Goal: Communication & Community: Answer question/provide support

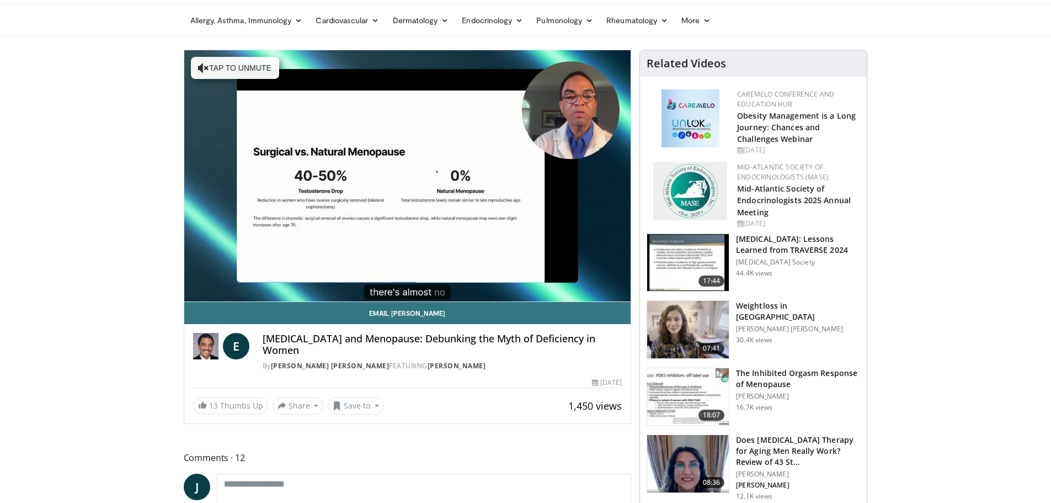
scroll to position [110, 0]
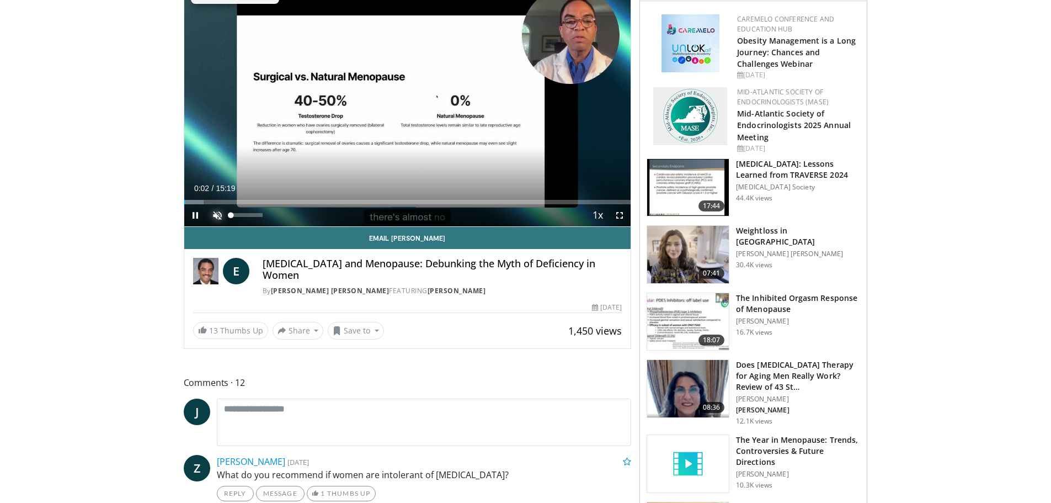
click at [215, 215] on span "Video Player" at bounding box center [217, 215] width 22 height 22
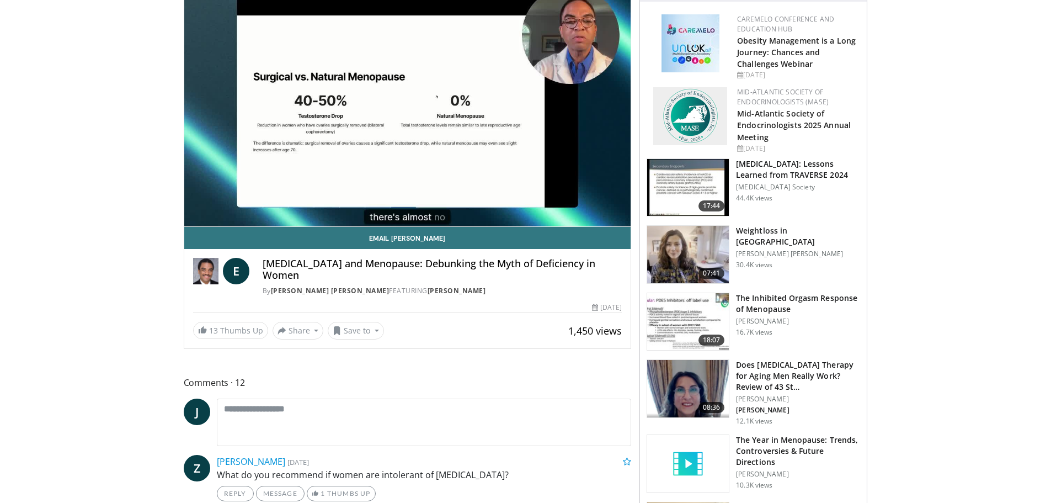
scroll to position [55, 0]
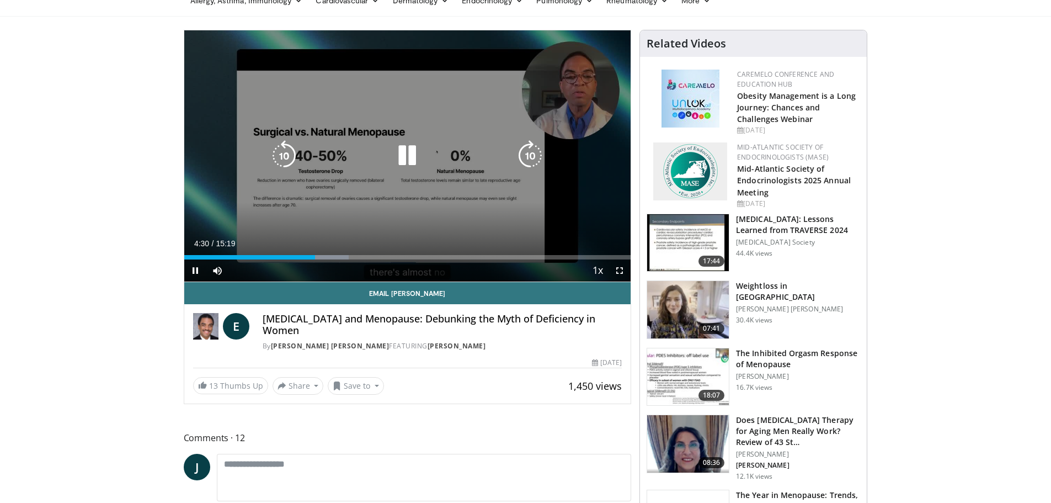
click at [404, 161] on icon "Video Player" at bounding box center [407, 155] width 31 height 31
click at [406, 160] on icon "Video Player" at bounding box center [407, 155] width 31 height 31
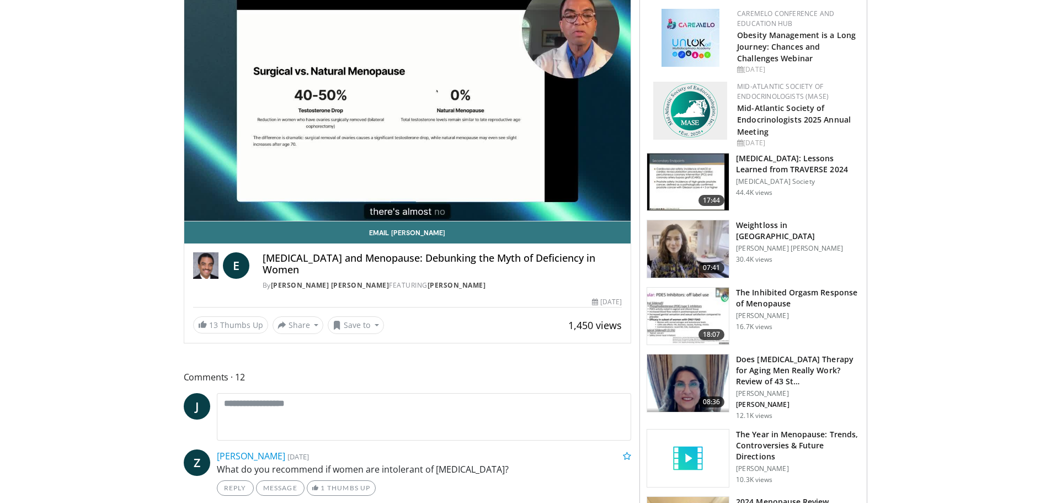
scroll to position [0, 0]
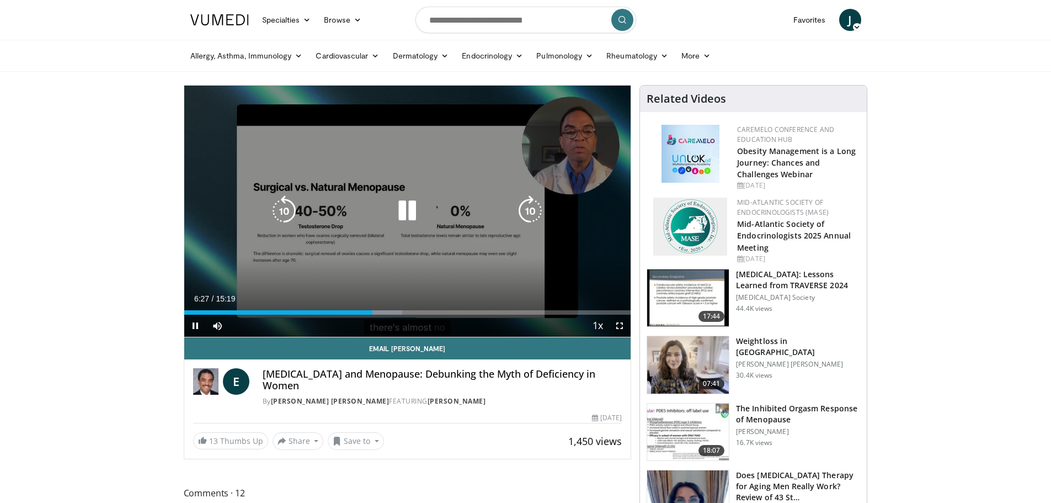
click at [411, 210] on icon "Video Player" at bounding box center [407, 210] width 31 height 31
click at [279, 209] on icon "Video Player" at bounding box center [284, 210] width 31 height 31
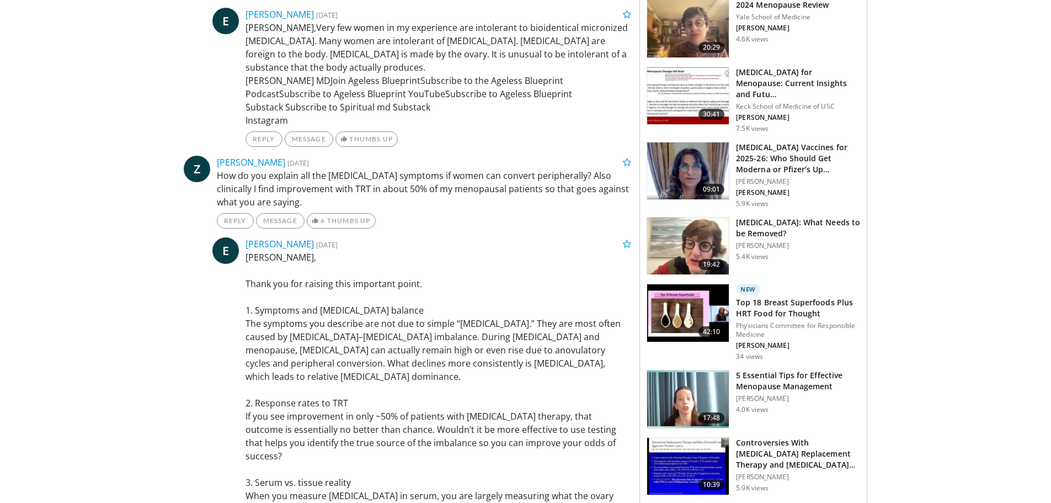
scroll to position [497, 0]
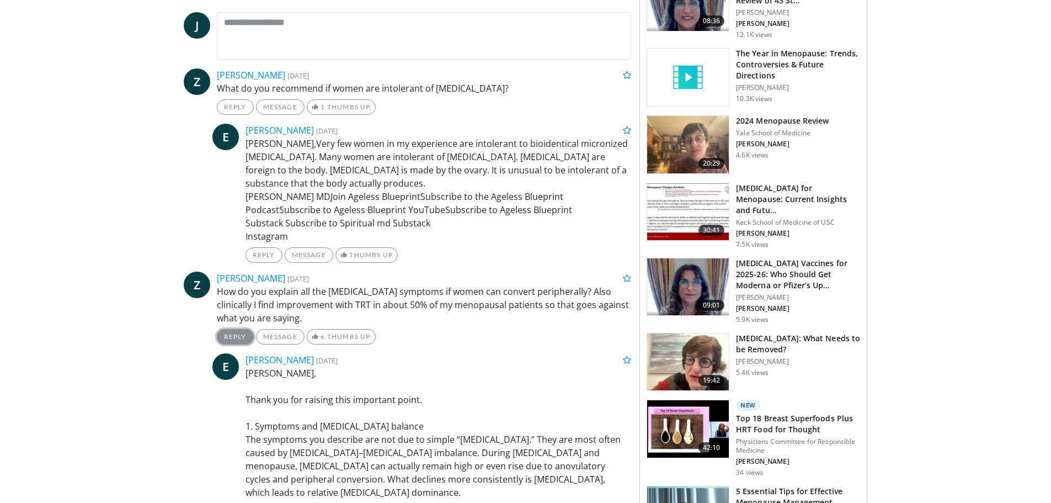
click at [234, 329] on link "Reply" at bounding box center [235, 336] width 37 height 15
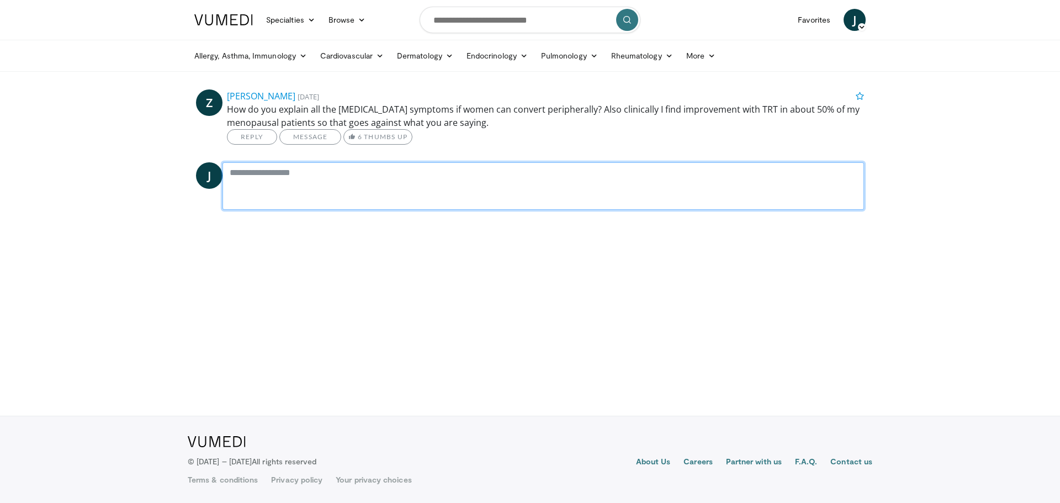
click at [291, 179] on textarea at bounding box center [542, 185] width 641 height 47
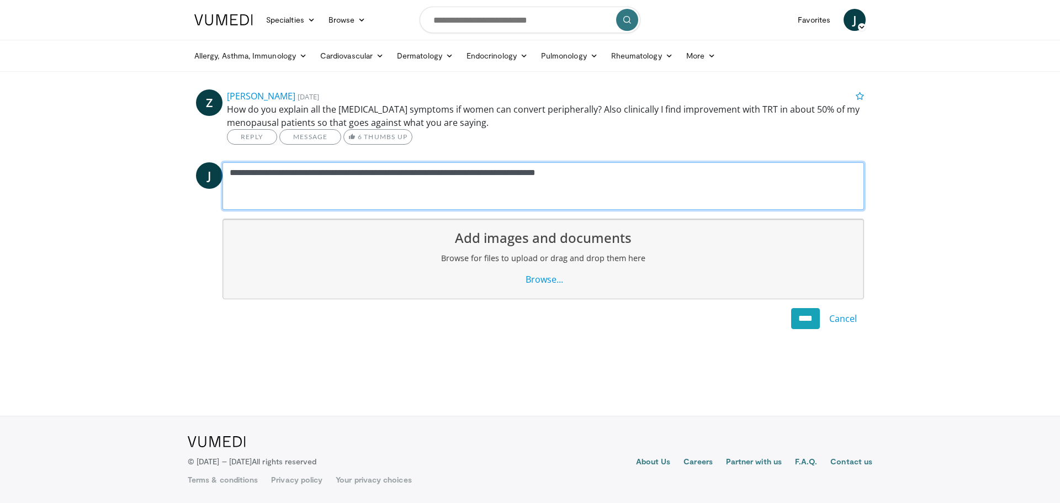
drag, startPoint x: 414, startPoint y: 173, endPoint x: 358, endPoint y: 171, distance: 56.9
click at [358, 171] on textarea "**********" at bounding box center [542, 185] width 641 height 47
click at [561, 173] on textarea "**********" at bounding box center [542, 185] width 641 height 47
drag, startPoint x: 265, startPoint y: 173, endPoint x: 230, endPoint y: 174, distance: 35.3
click at [230, 174] on textarea "**********" at bounding box center [542, 185] width 641 height 47
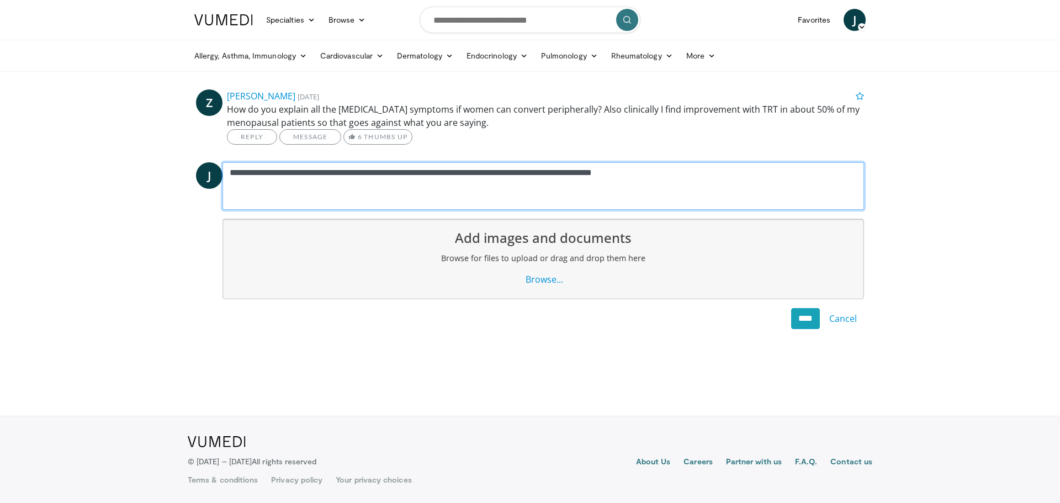
type textarea "**********"
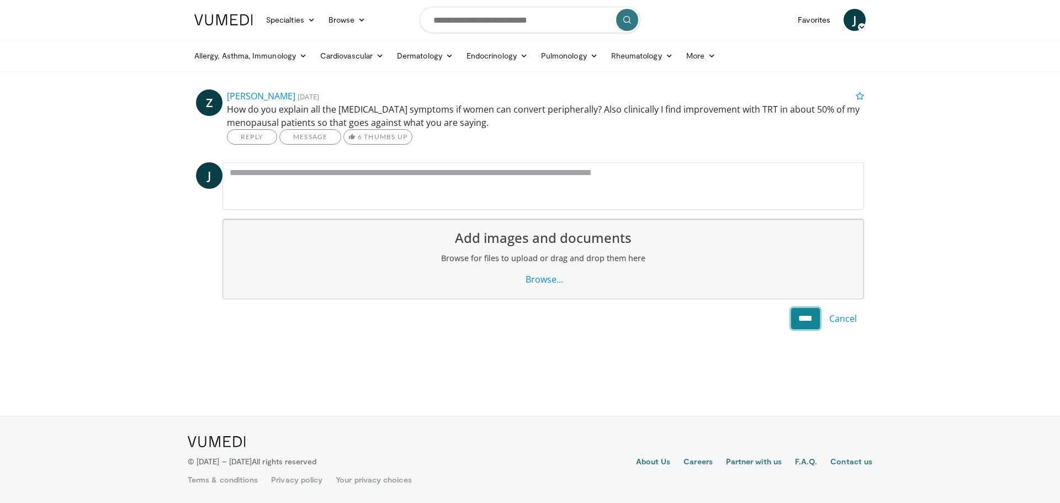
click at [801, 315] on input "****" at bounding box center [805, 318] width 29 height 21
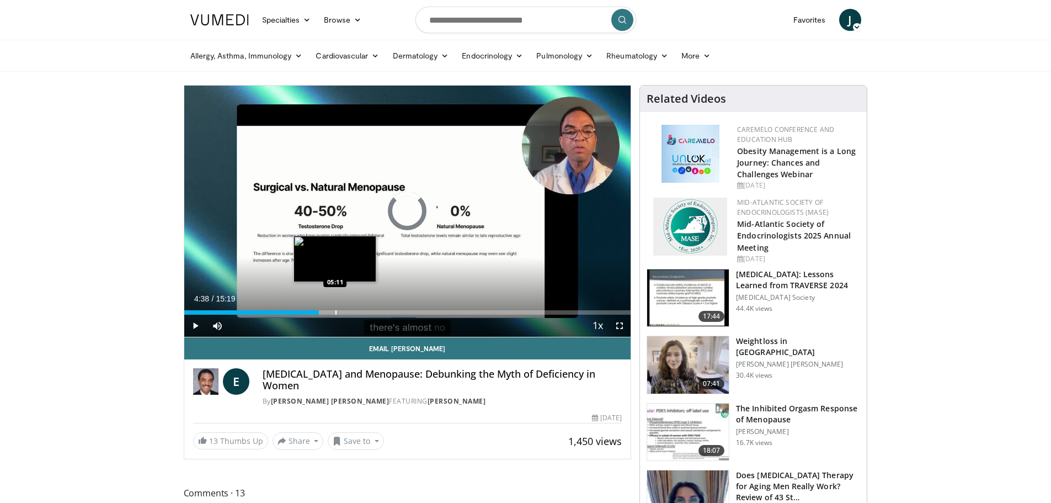
drag, startPoint x: 187, startPoint y: 311, endPoint x: 336, endPoint y: 311, distance: 148.5
click at [336, 311] on div "Progress Bar" at bounding box center [336, 312] width 1 height 4
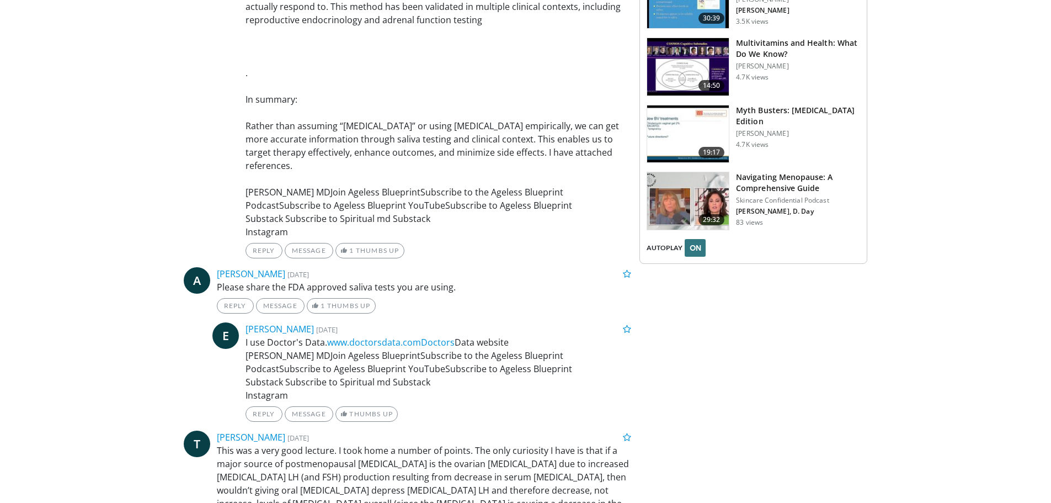
scroll to position [1435, 0]
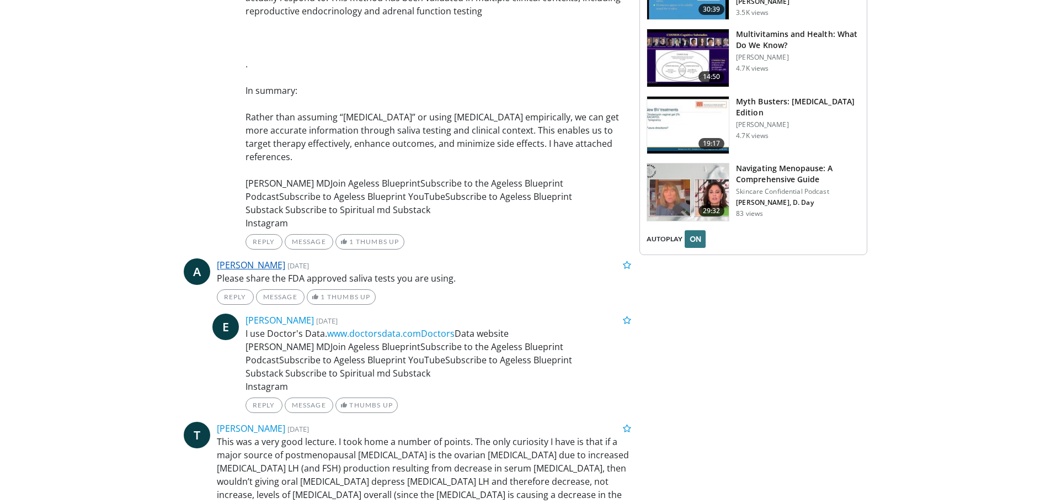
click at [244, 259] on link "Anita Wood" at bounding box center [251, 265] width 68 height 12
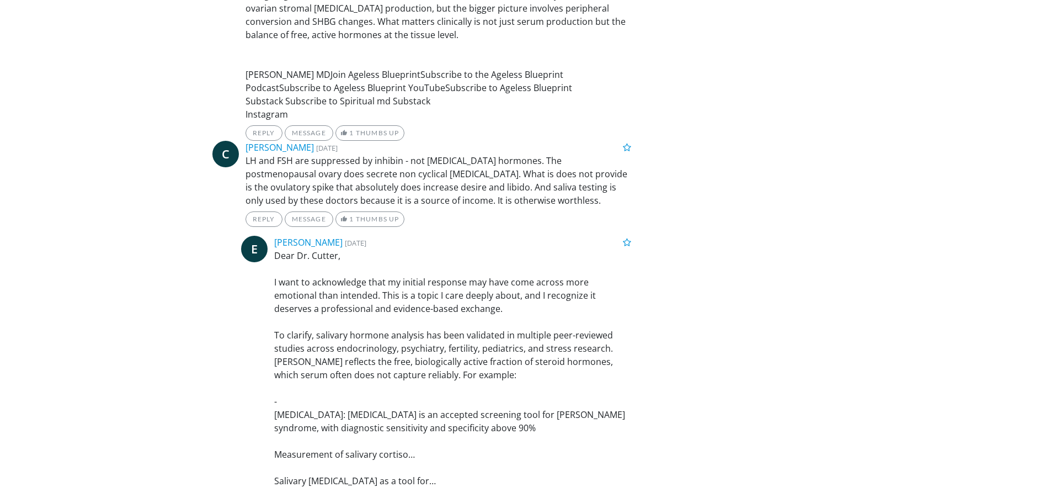
scroll to position [2558, 0]
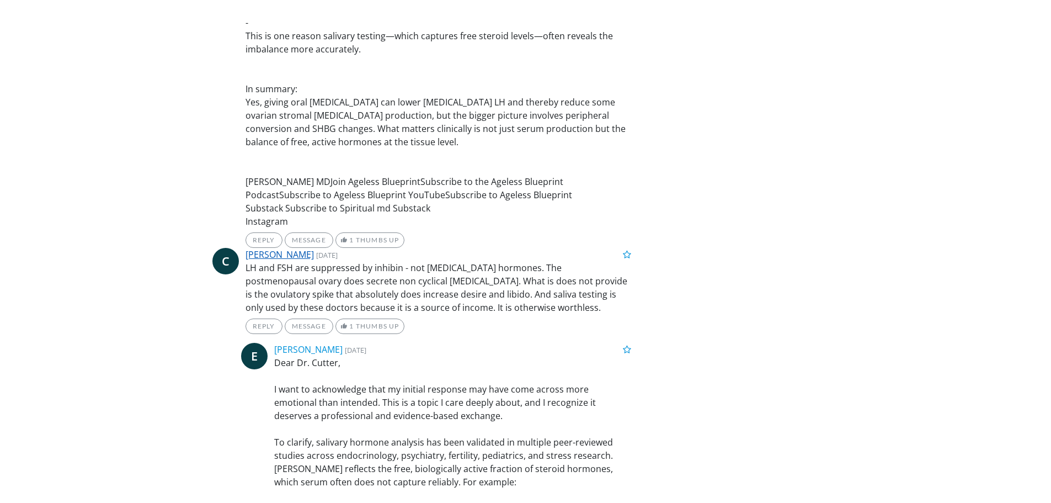
click at [283, 248] on link "Christopher Cutter" at bounding box center [280, 254] width 68 height 12
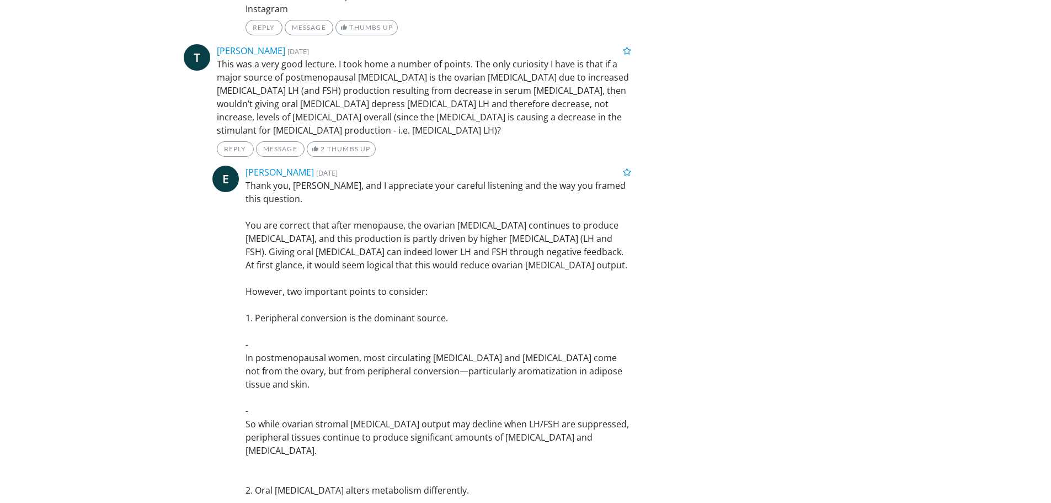
scroll to position [1785, 0]
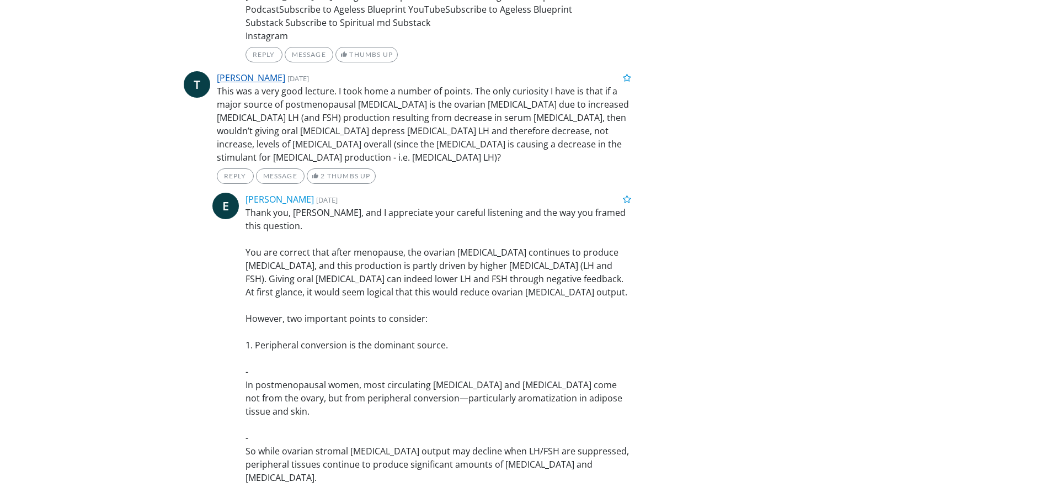
click at [241, 72] on link "Tom Rifai" at bounding box center [251, 78] width 68 height 12
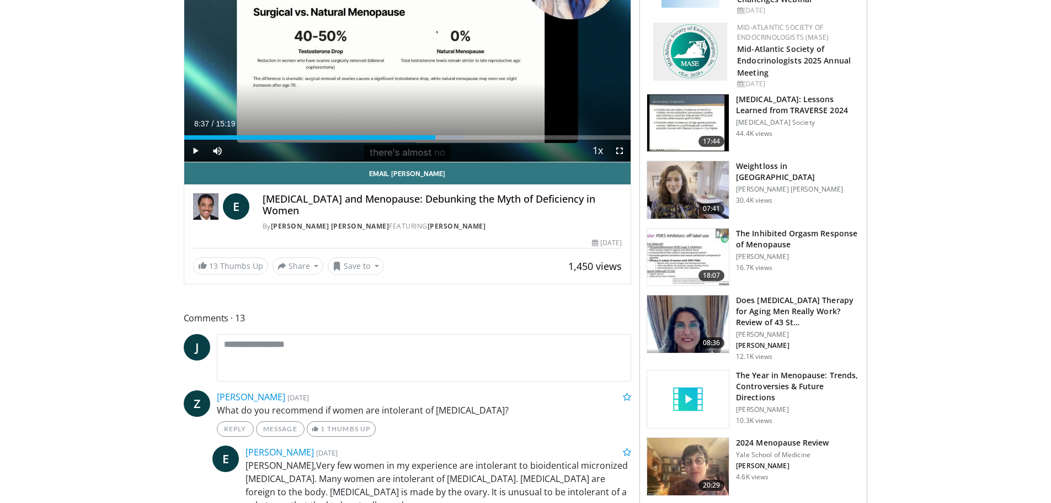
scroll to position [19, 0]
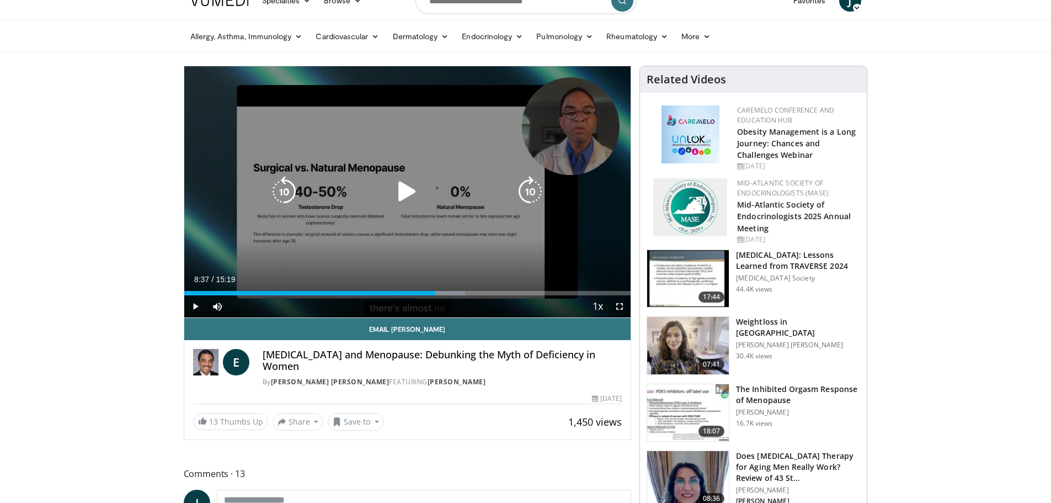
click at [402, 191] on icon "Video Player" at bounding box center [407, 191] width 31 height 31
click at [402, 188] on icon "Video Player" at bounding box center [407, 191] width 31 height 31
click at [412, 190] on icon "Video Player" at bounding box center [407, 191] width 31 height 31
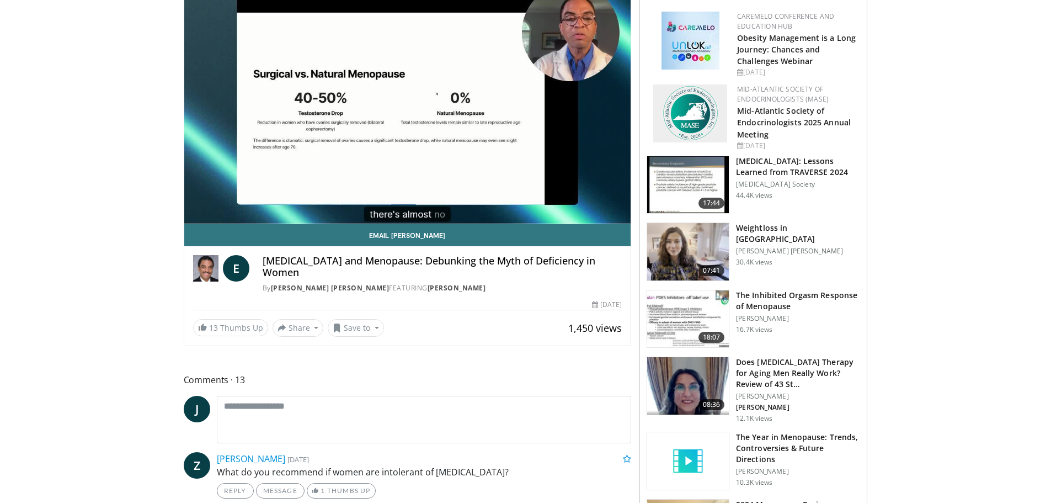
scroll to position [75, 0]
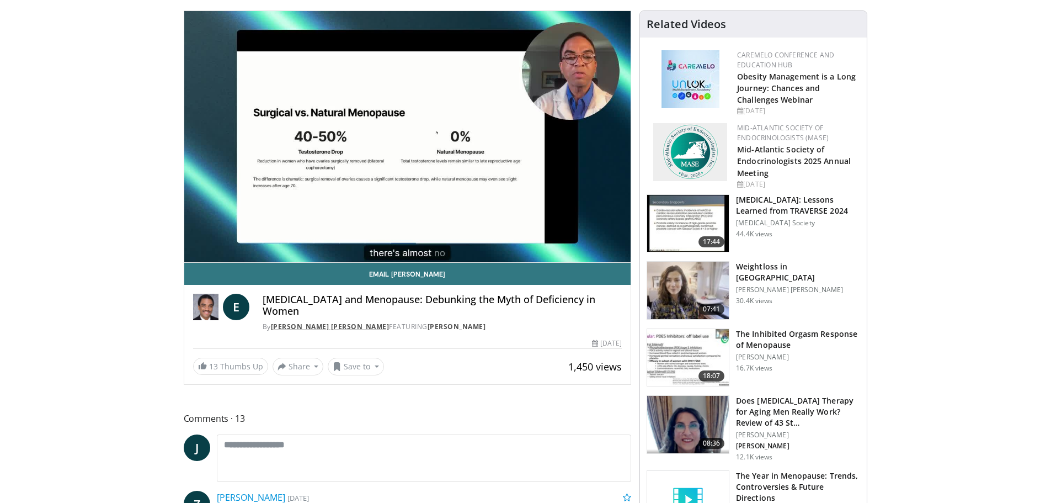
click at [320, 322] on link "[PERSON_NAME] [PERSON_NAME]" at bounding box center [330, 326] width 119 height 9
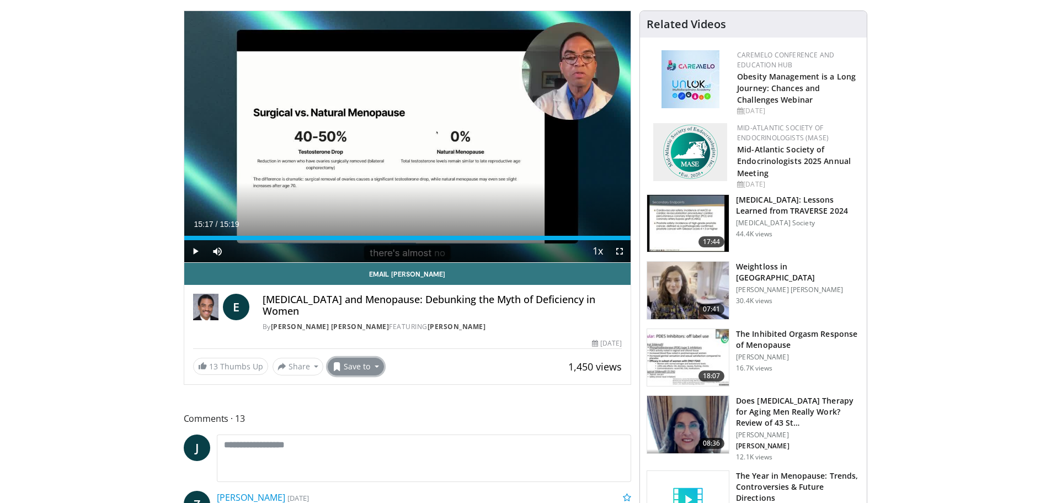
click at [350, 358] on button "Save to" at bounding box center [356, 367] width 56 height 18
click at [360, 384] on span "Add to Favorites" at bounding box center [376, 390] width 68 height 12
click at [765, 436] on p "Dr. Iris Gorfinkel" at bounding box center [798, 434] width 124 height 9
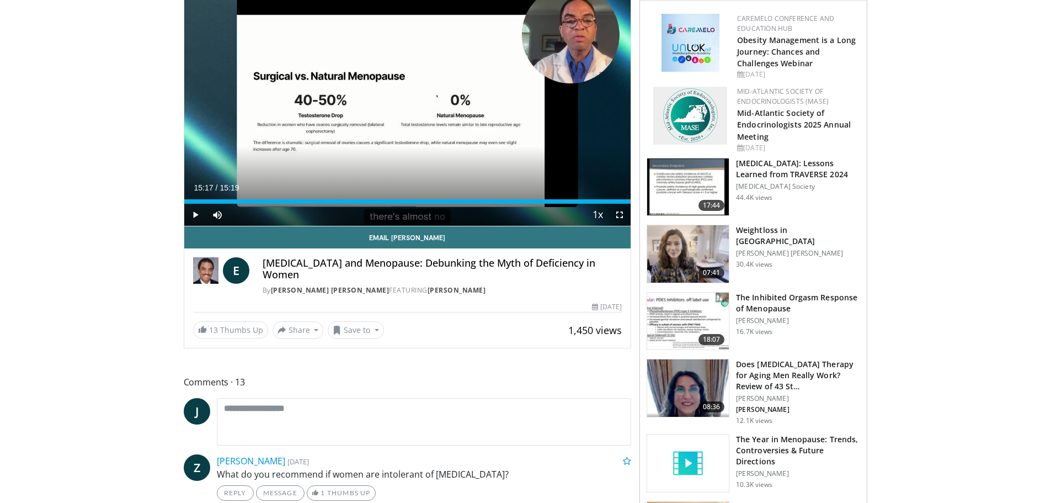
scroll to position [110, 0]
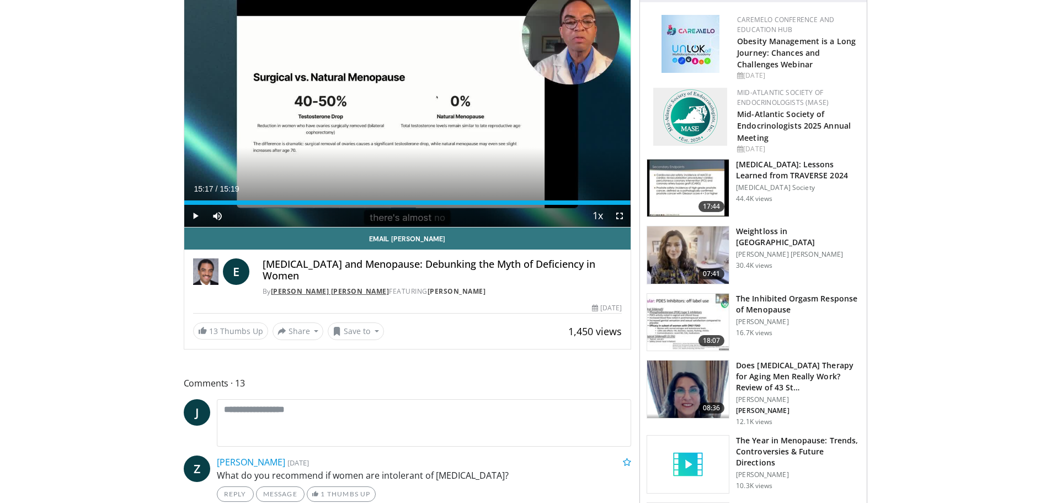
click at [306, 286] on link "[PERSON_NAME] [PERSON_NAME]" at bounding box center [330, 290] width 119 height 9
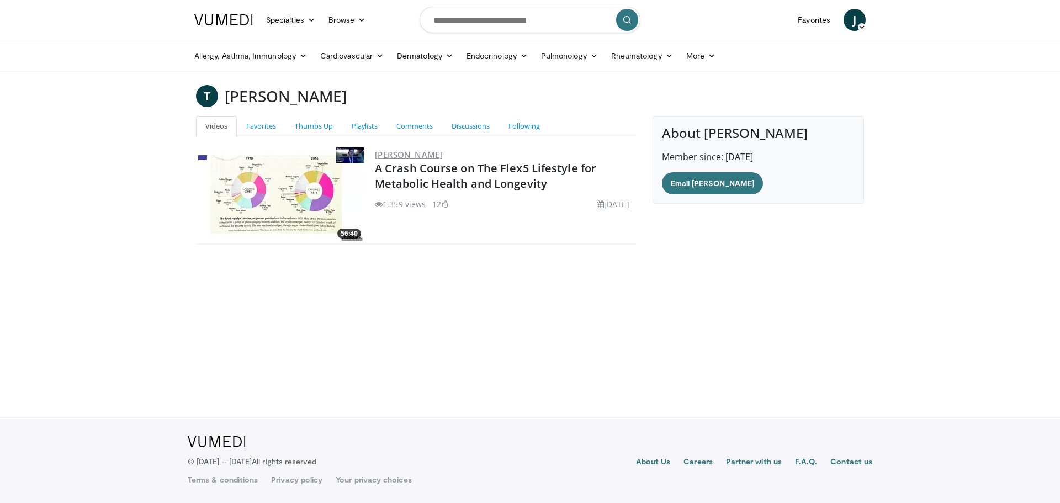
click at [396, 152] on link "[PERSON_NAME]" at bounding box center [409, 154] width 68 height 11
click at [453, 180] on link "A Crash Course on The Flex5 Lifestyle for Metabolic Health and Longevity" at bounding box center [485, 176] width 221 height 30
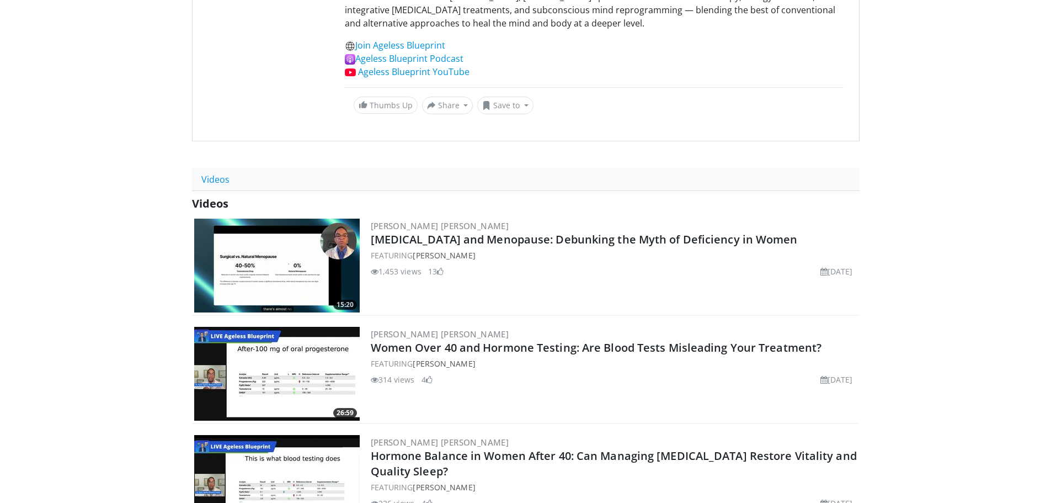
scroll to position [55, 0]
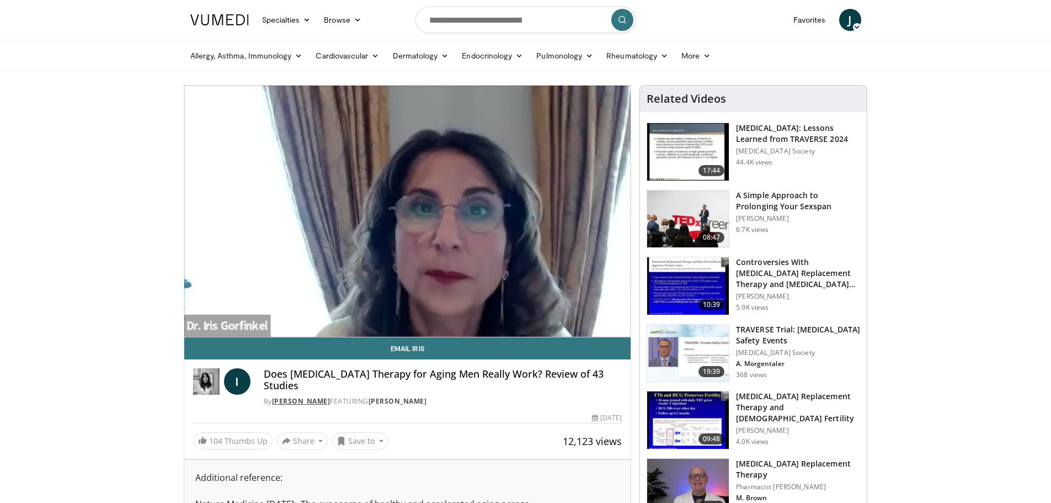
click at [281, 400] on link "[PERSON_NAME]" at bounding box center [301, 400] width 59 height 9
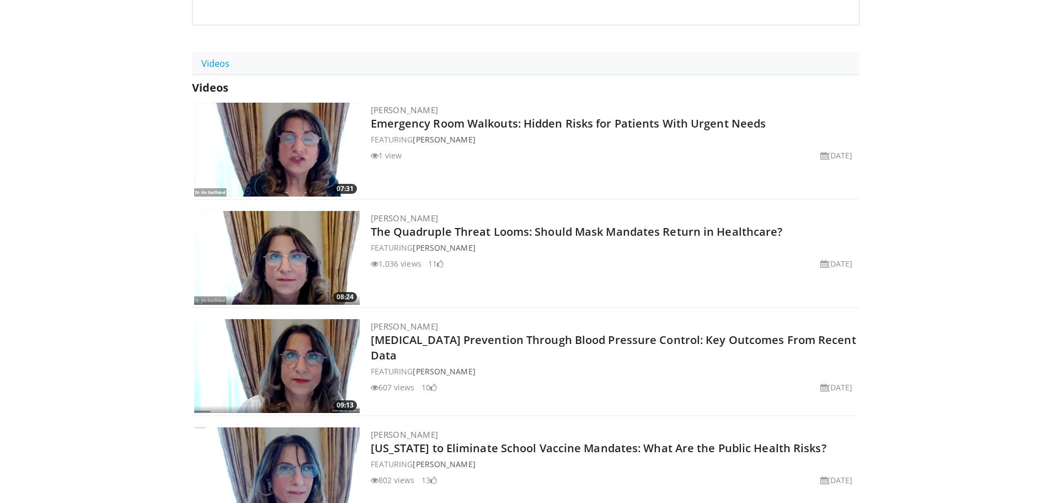
scroll to position [276, 0]
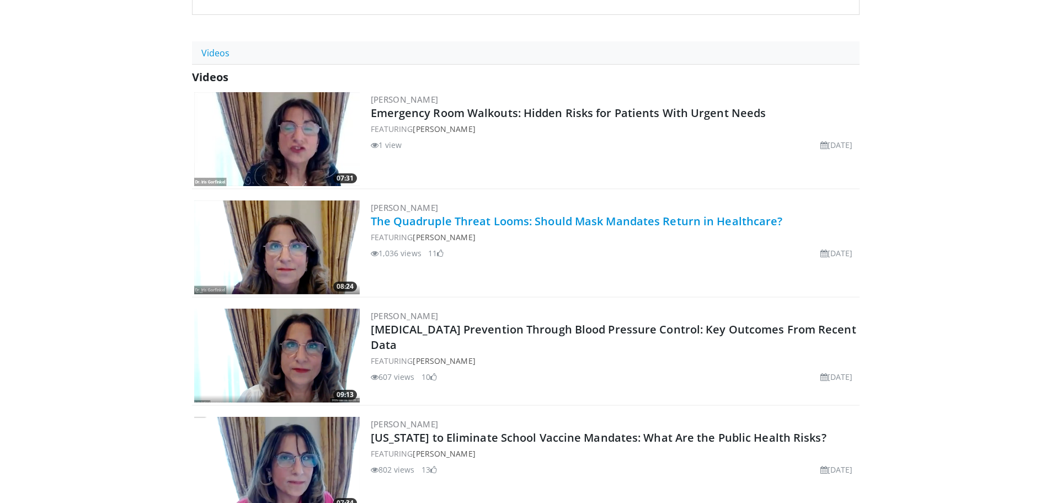
click at [463, 220] on link "The Quadruple Threat Looms: Should Mask Mandates Return in Healthcare?" at bounding box center [577, 221] width 412 height 15
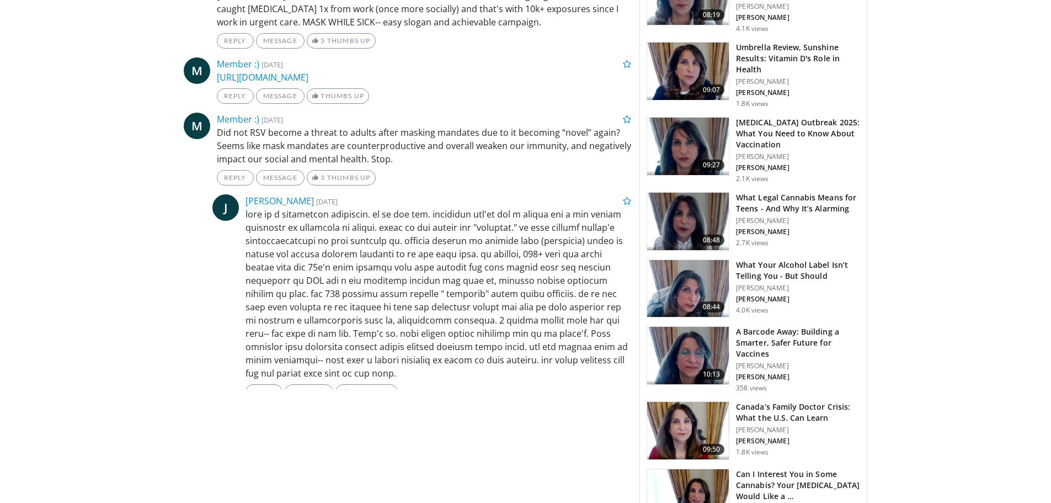
scroll to position [1380, 0]
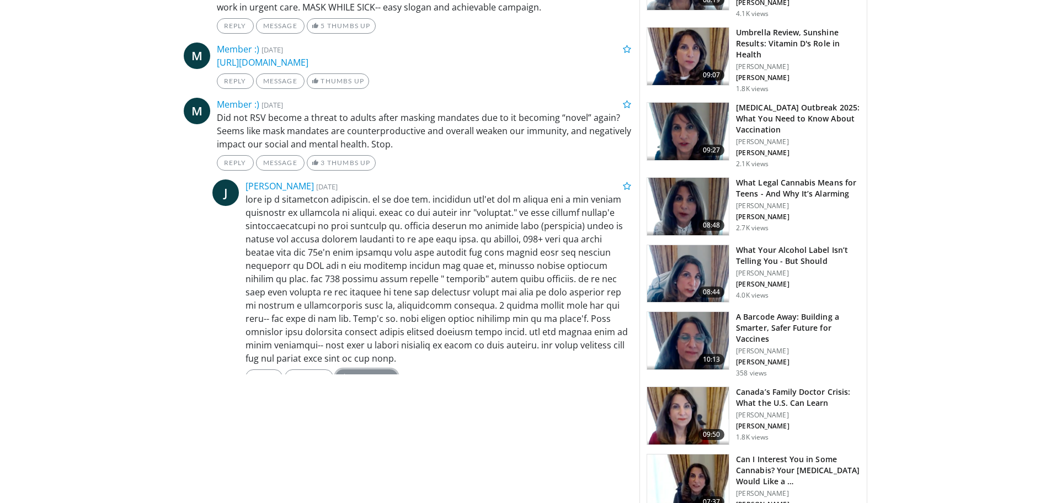
click at [371, 369] on link "Thumbs Up" at bounding box center [367, 376] width 62 height 15
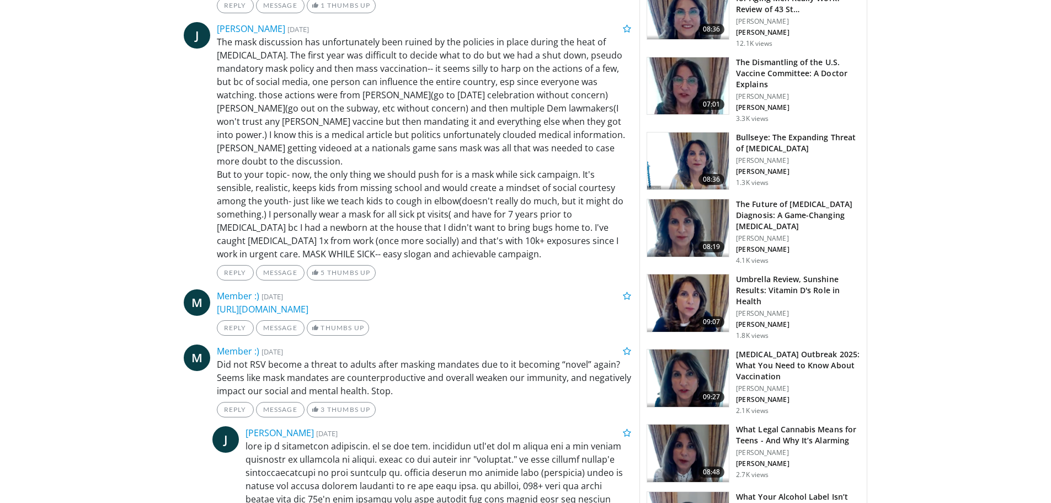
scroll to position [1104, 0]
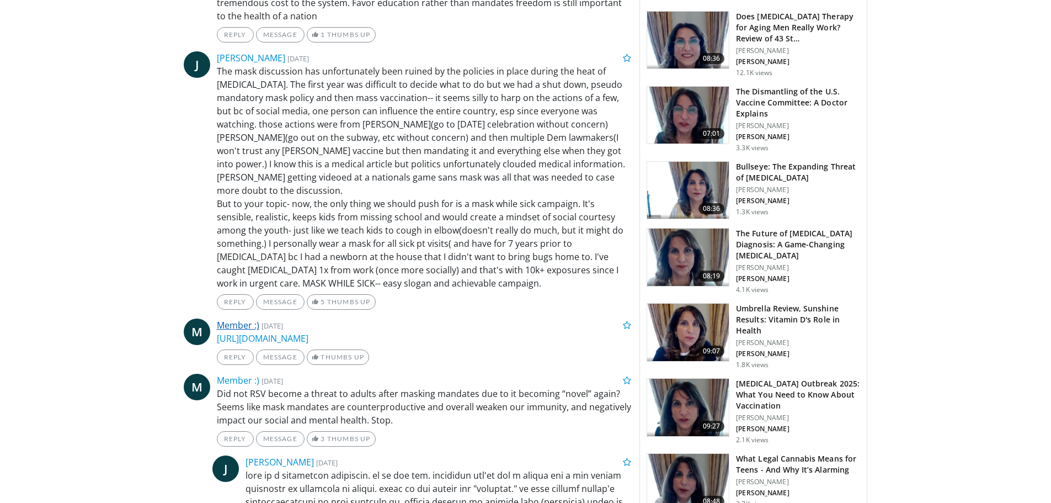
click at [235, 319] on link "Member :)" at bounding box center [238, 325] width 42 height 12
click at [241, 374] on link "Member :)" at bounding box center [238, 380] width 42 height 12
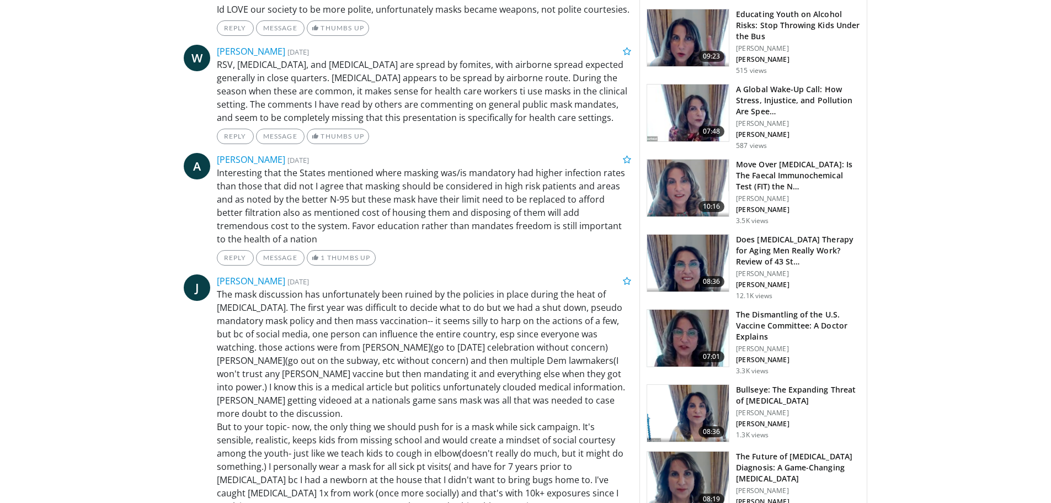
scroll to position [662, 0]
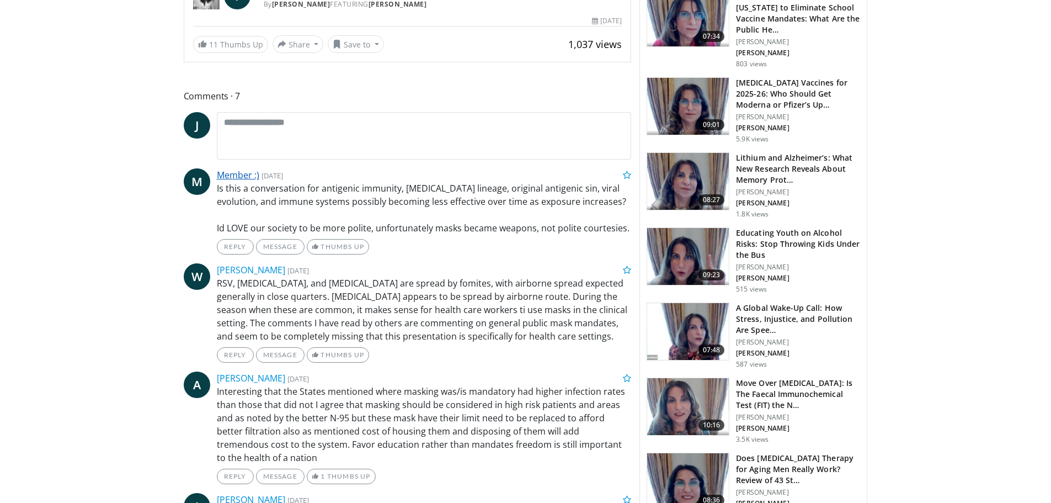
click at [241, 174] on link "Member :)" at bounding box center [238, 175] width 42 height 12
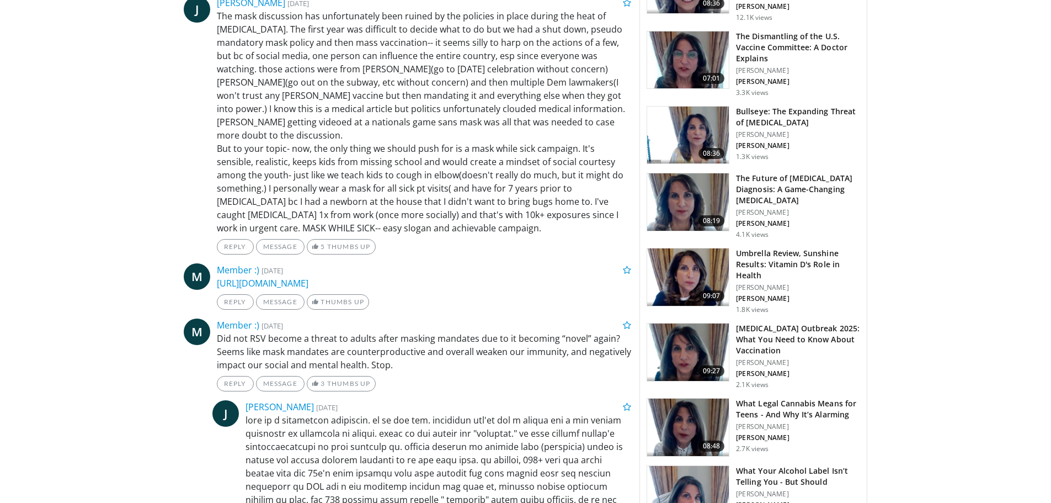
scroll to position [1269, 0]
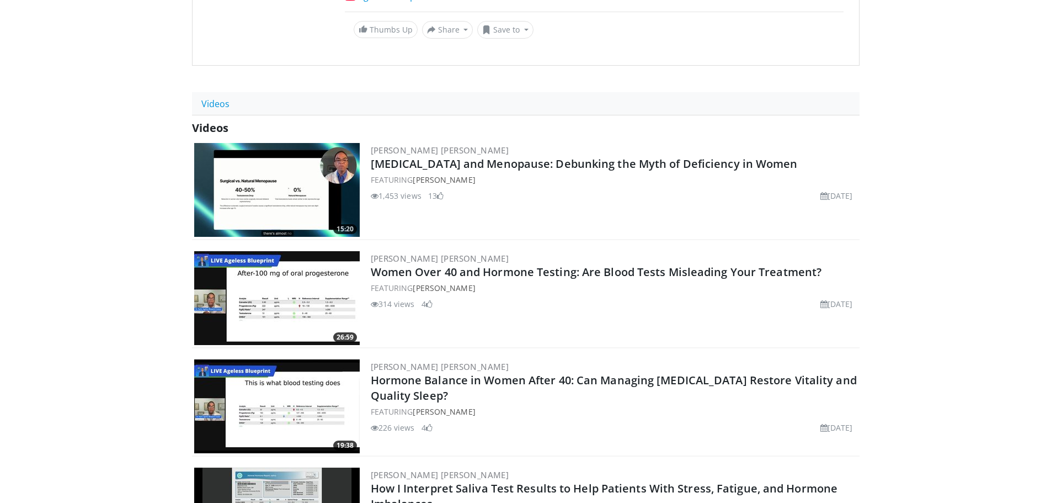
scroll to position [386, 0]
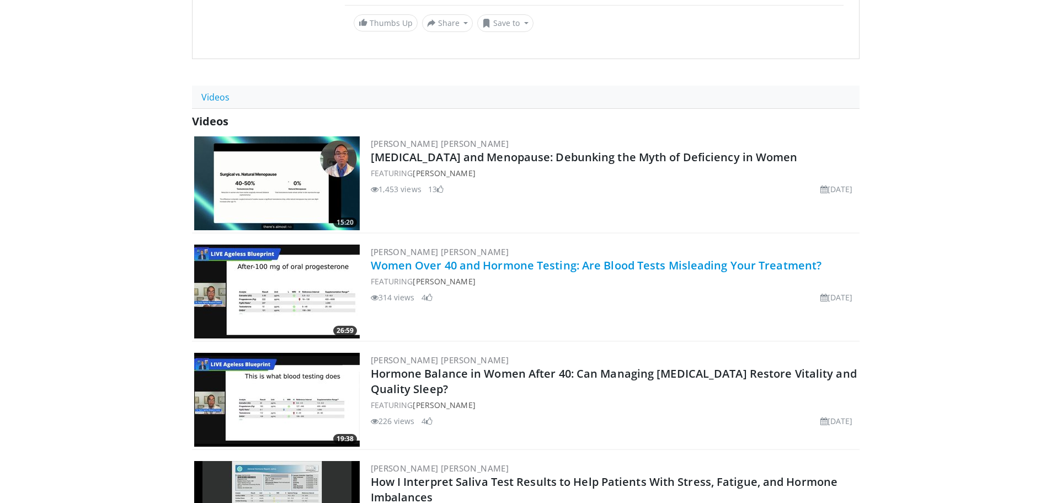
click at [513, 265] on link "Women Over 40 and Hormone Testing: Are Blood Tests Misleading Your Treatment?" at bounding box center [596, 265] width 451 height 15
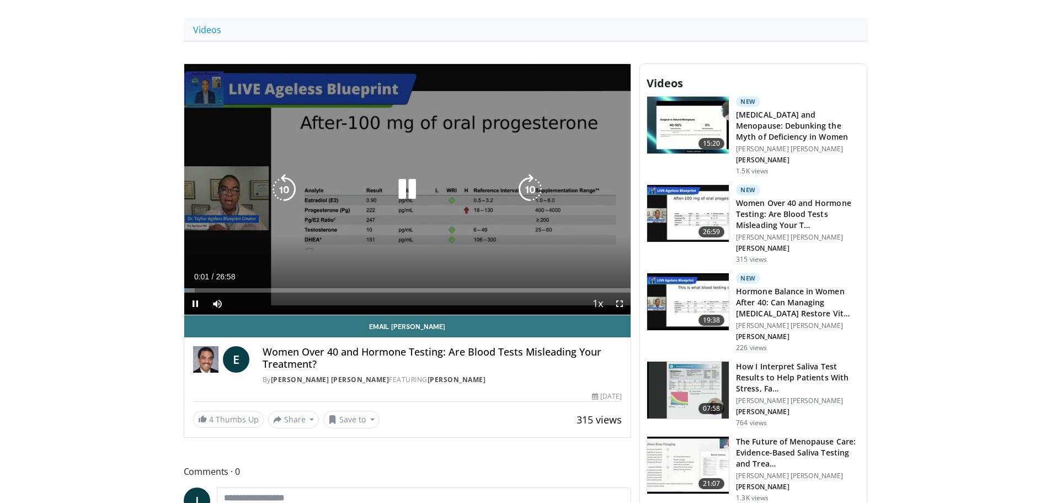
scroll to position [442, 0]
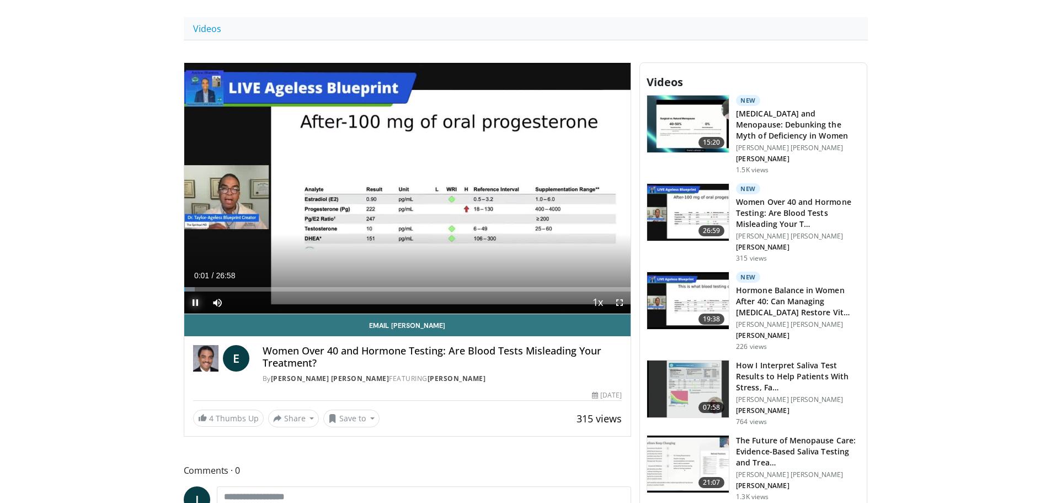
click at [194, 301] on span "Video Player" at bounding box center [195, 302] width 22 height 22
click at [192, 303] on span "Video Player" at bounding box center [195, 302] width 22 height 22
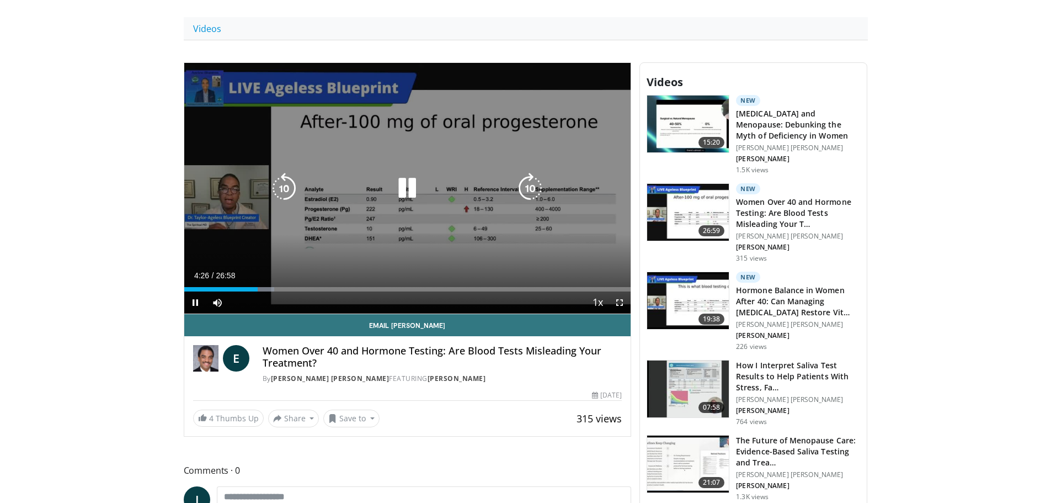
click at [400, 196] on icon "Video Player" at bounding box center [407, 188] width 31 height 31
click at [405, 181] on icon "Video Player" at bounding box center [407, 188] width 31 height 31
click at [393, 195] on icon "Video Player" at bounding box center [407, 188] width 31 height 31
